Goal: Transaction & Acquisition: Download file/media

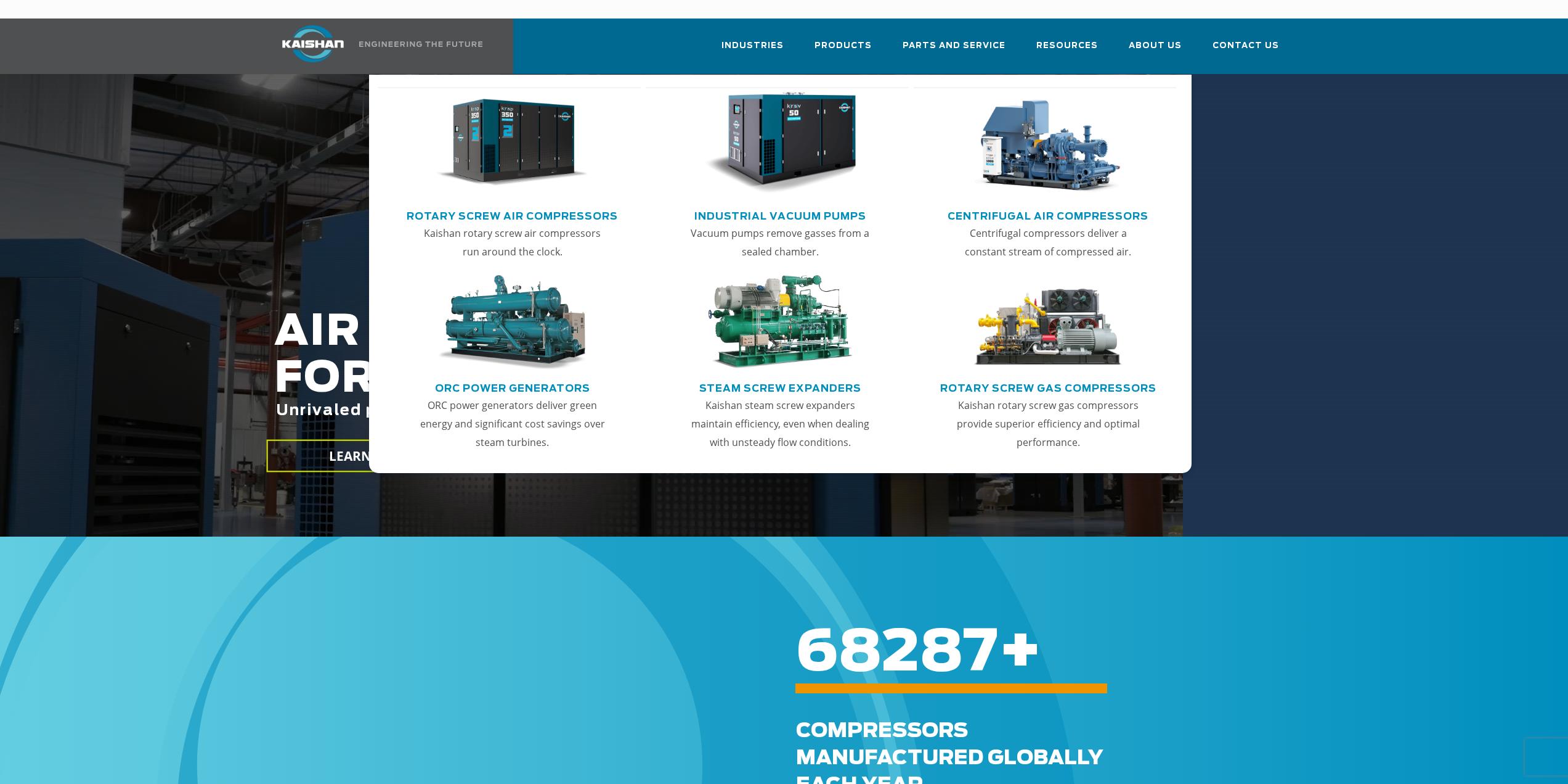
click at [568, 206] on link "Rotary Screw Air Compressors" at bounding box center [512, 214] width 211 height 18
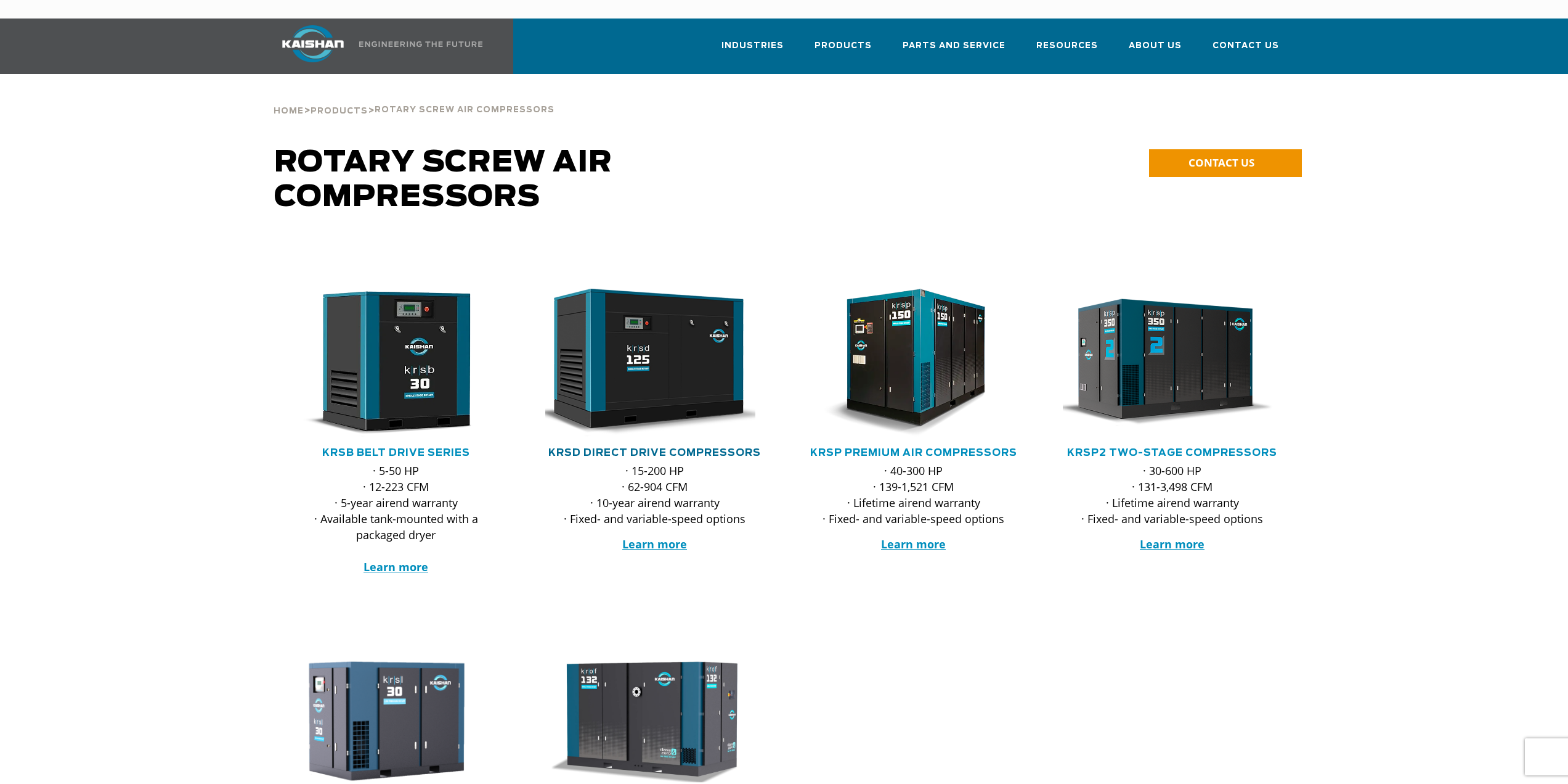
click at [700, 448] on link "KRSD Direct Drive Compressors" at bounding box center [654, 452] width 212 height 10
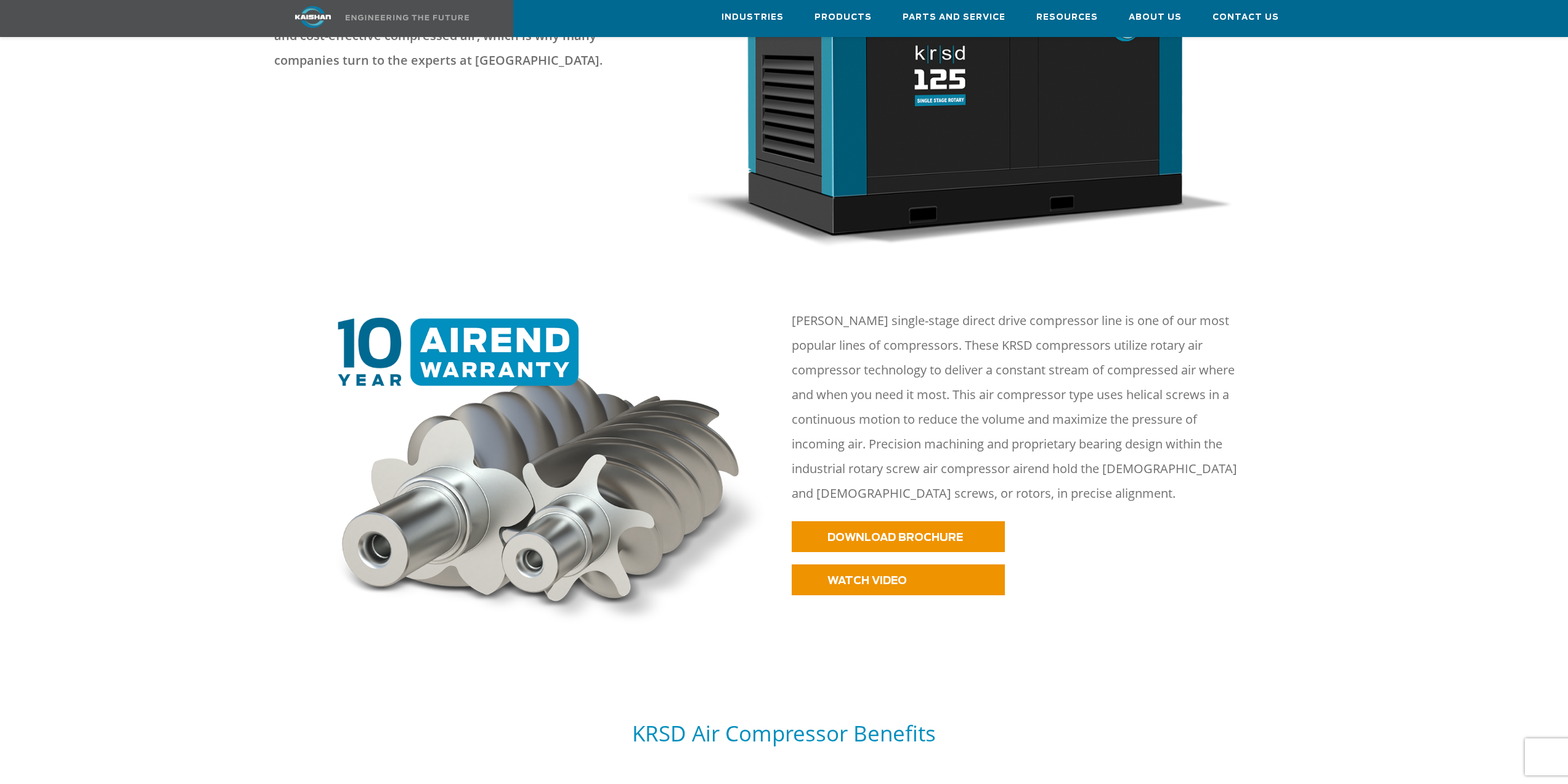
scroll to position [493, 0]
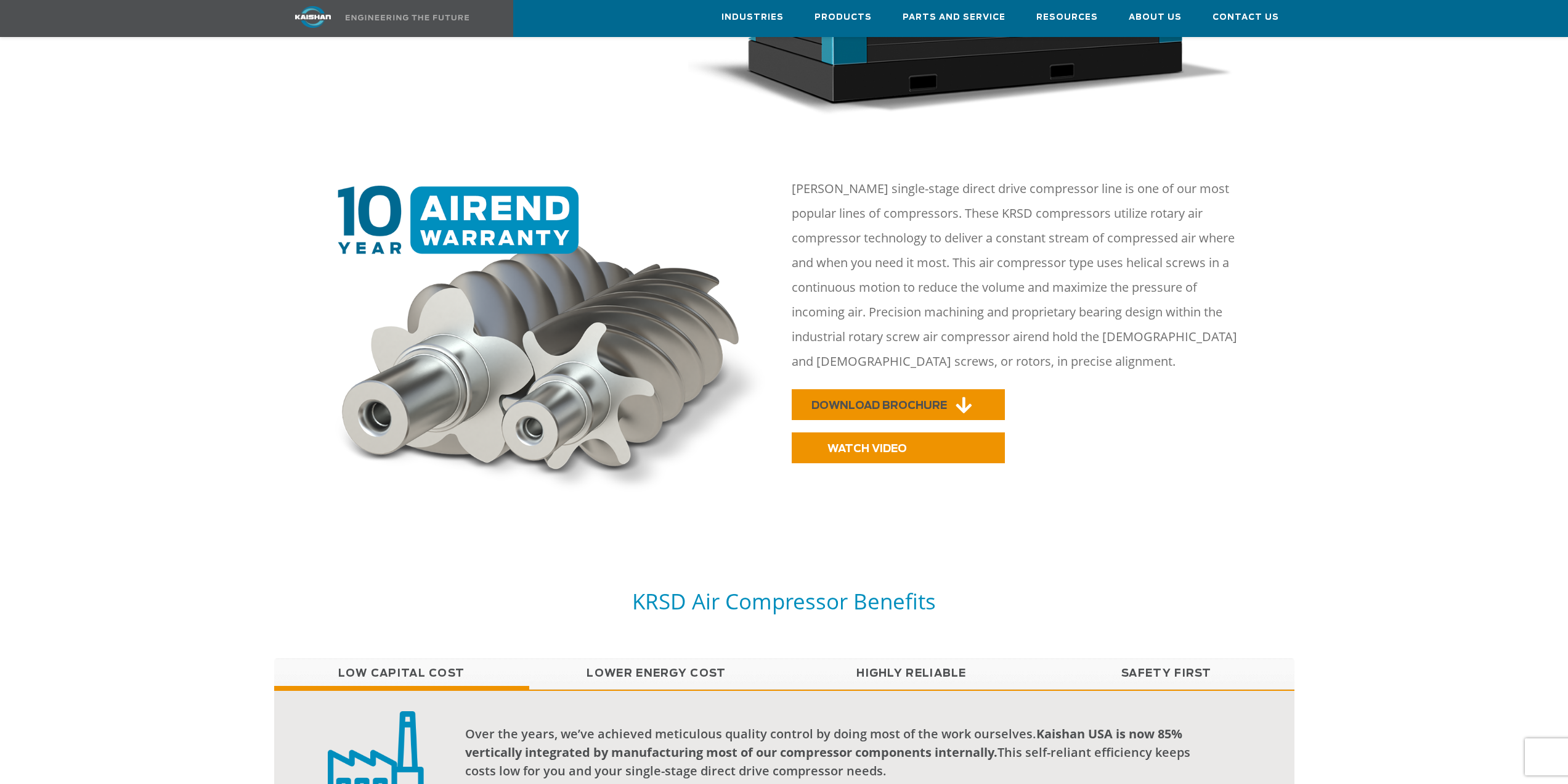
click at [892, 389] on link "DOWNLOAD BROCHURE" at bounding box center [899, 405] width 213 height 31
